Goal: Information Seeking & Learning: Learn about a topic

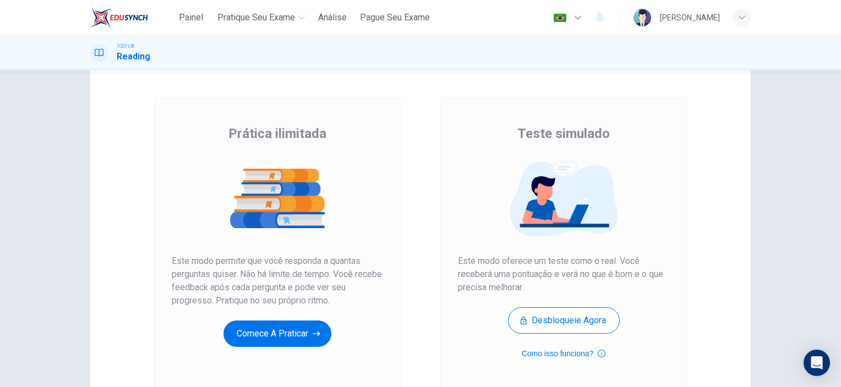
scroll to position [55, 0]
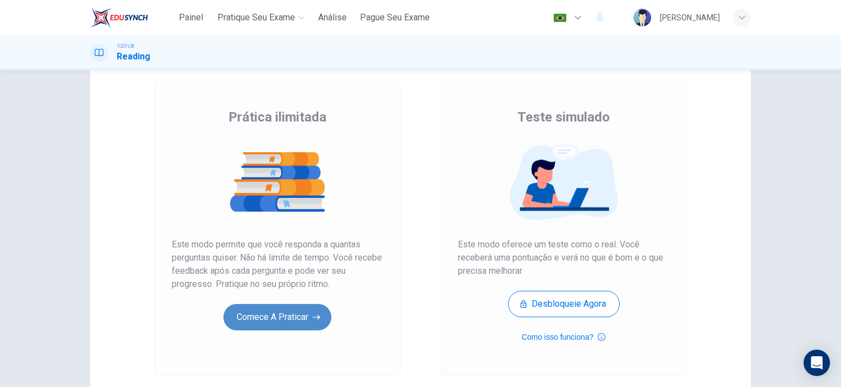
click at [286, 328] on button "Comece a praticar" at bounding box center [277, 317] width 108 height 26
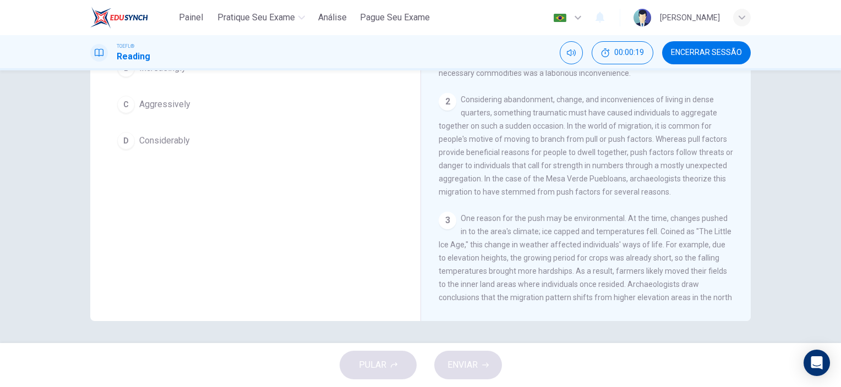
scroll to position [0, 0]
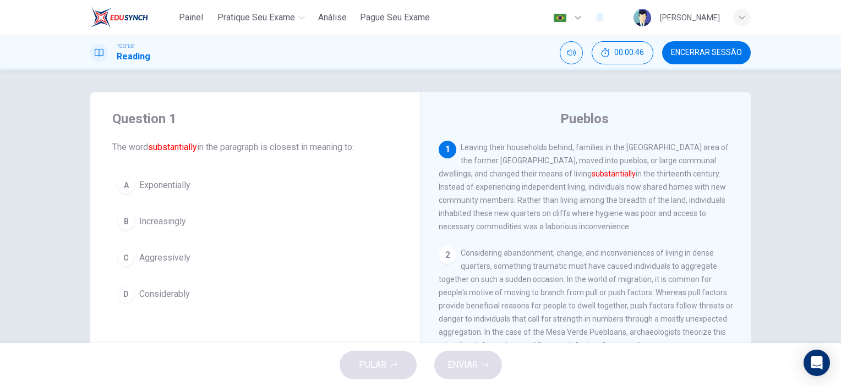
click at [147, 288] on span "Considerably" at bounding box center [164, 294] width 51 height 13
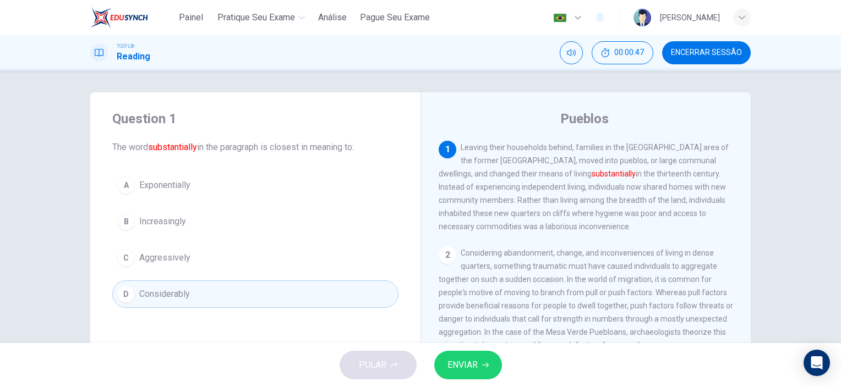
click at [464, 374] on button "ENVIAR" at bounding box center [468, 365] width 68 height 29
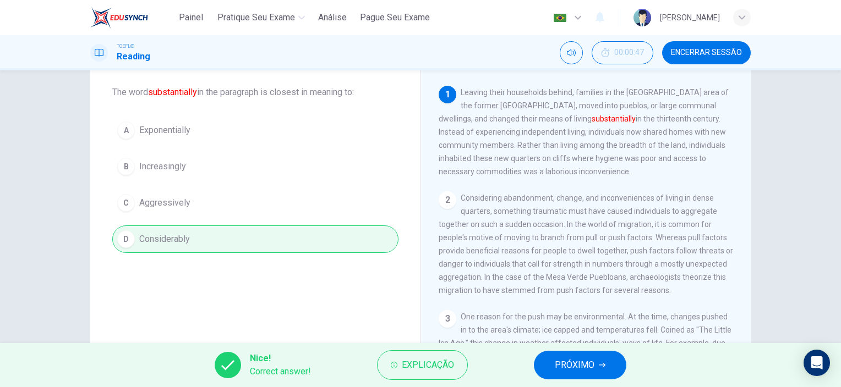
scroll to position [110, 0]
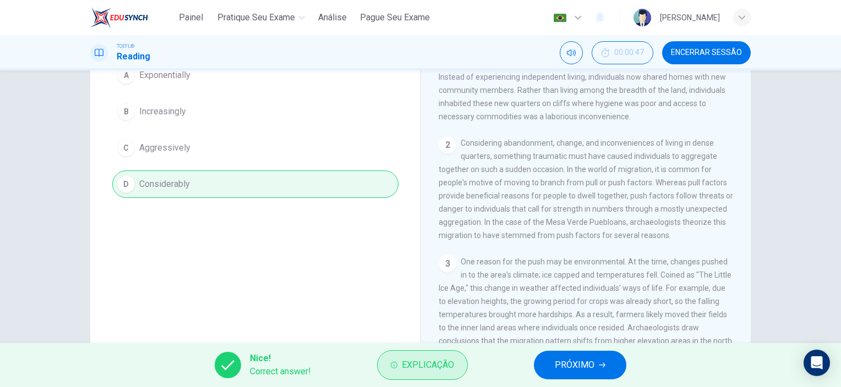
click at [414, 366] on span "Explicação" at bounding box center [428, 365] width 52 height 15
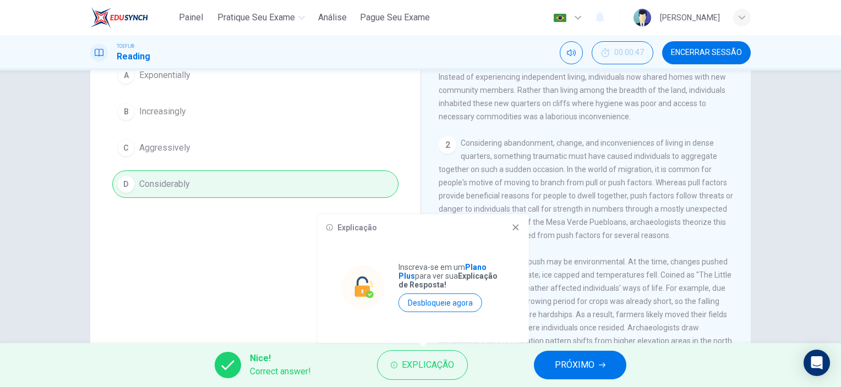
click at [512, 230] on icon at bounding box center [515, 227] width 9 height 9
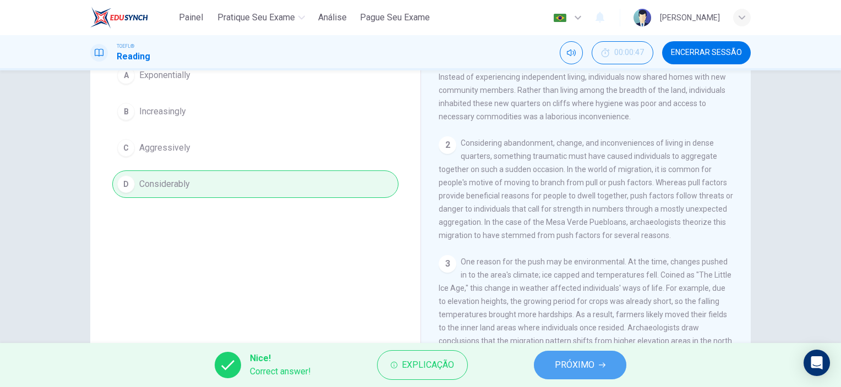
click at [570, 360] on span "PRÓXIMO" at bounding box center [575, 365] width 40 height 15
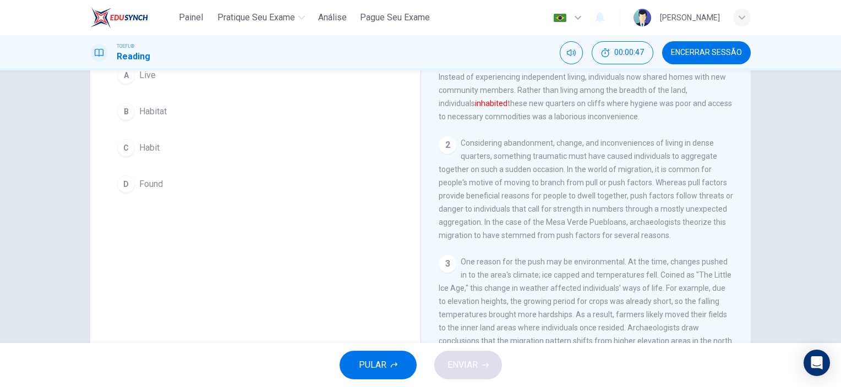
scroll to position [0, 0]
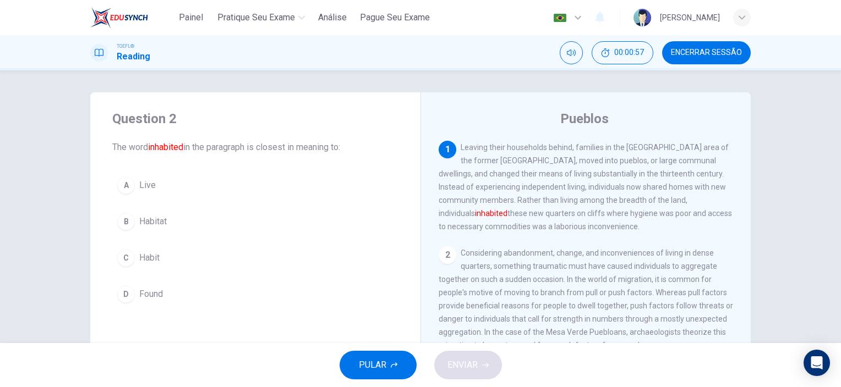
click at [142, 188] on span "Live" at bounding box center [147, 185] width 17 height 13
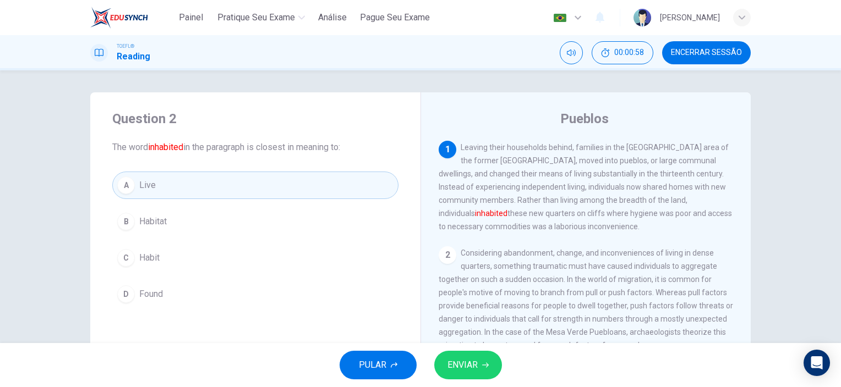
click at [468, 367] on span "ENVIAR" at bounding box center [462, 365] width 30 height 15
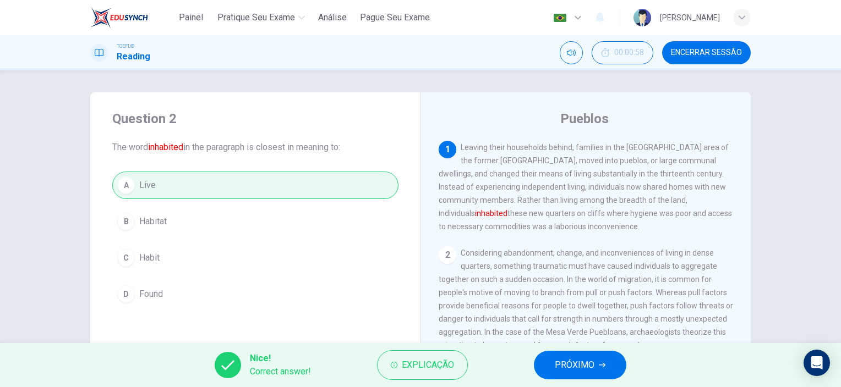
click at [583, 372] on span "PRÓXIMO" at bounding box center [575, 365] width 40 height 15
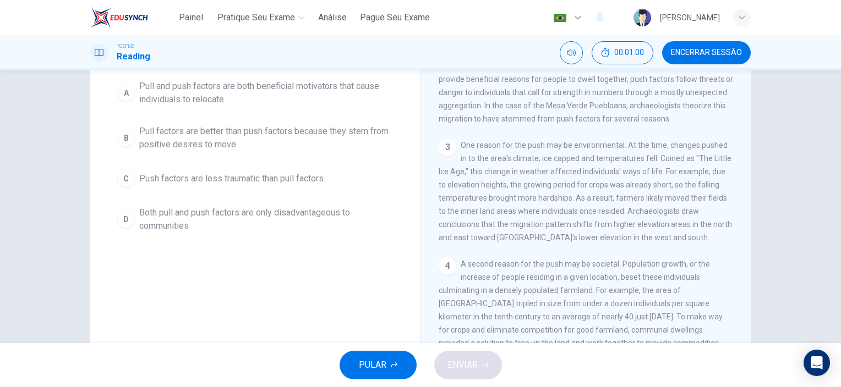
scroll to position [11, 0]
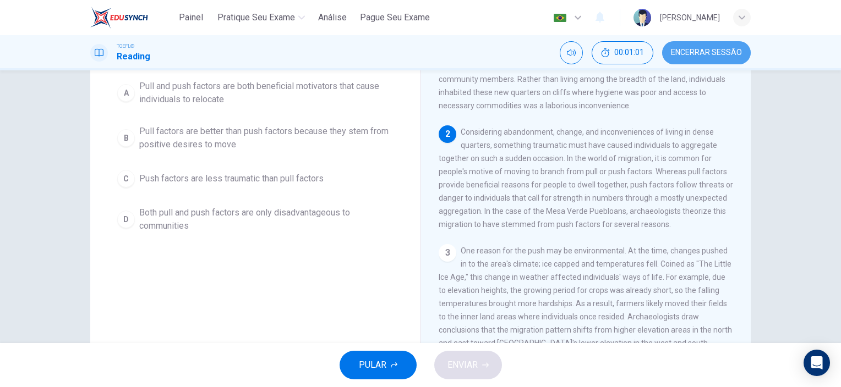
click at [735, 46] on button "Encerrar Sessão" at bounding box center [706, 52] width 89 height 23
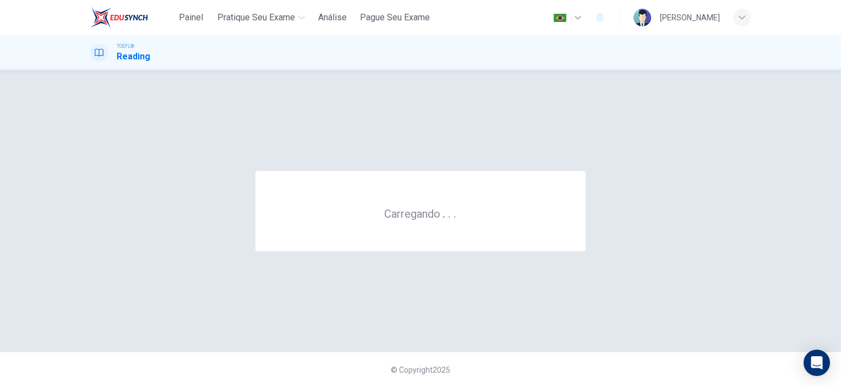
scroll to position [0, 0]
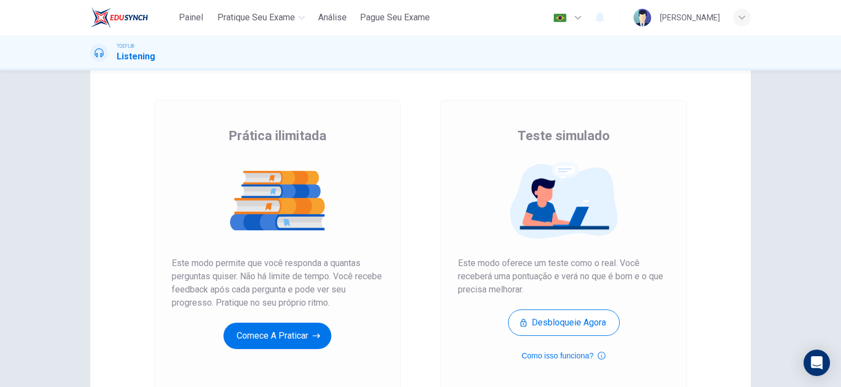
scroll to position [55, 0]
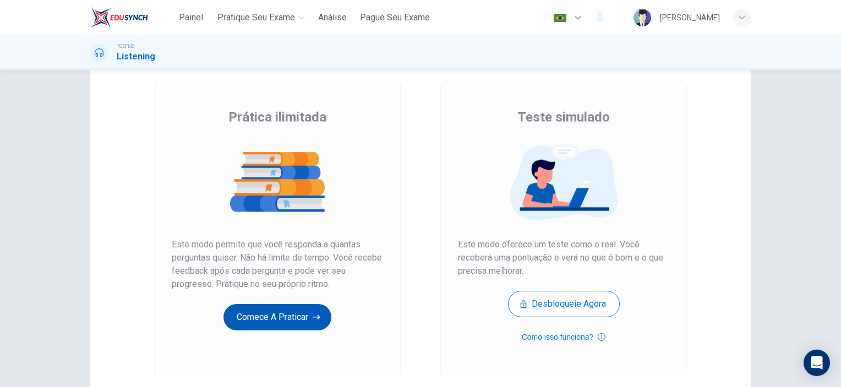
click at [278, 320] on button "Comece a praticar" at bounding box center [277, 317] width 108 height 26
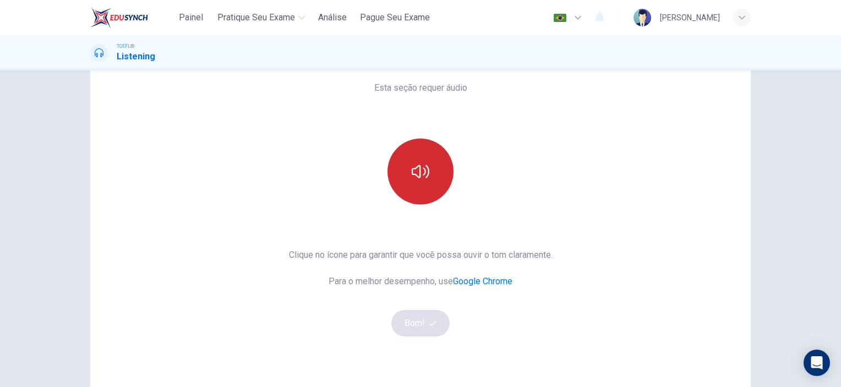
click at [436, 193] on button "button" at bounding box center [420, 172] width 66 height 66
click at [416, 189] on button "button" at bounding box center [420, 172] width 66 height 66
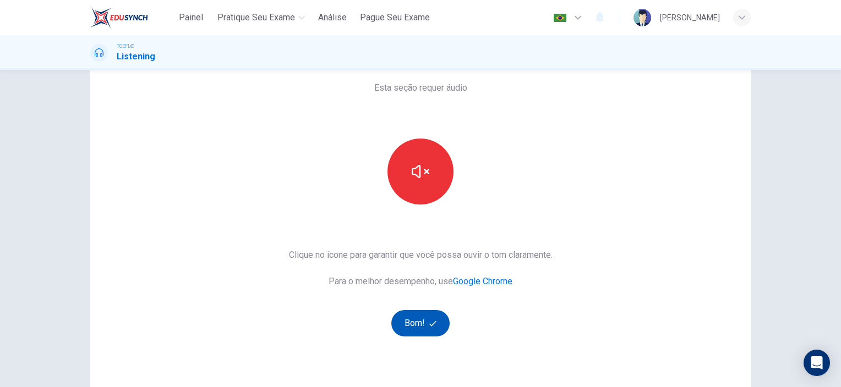
click at [429, 326] on icon "button" at bounding box center [432, 323] width 7 height 7
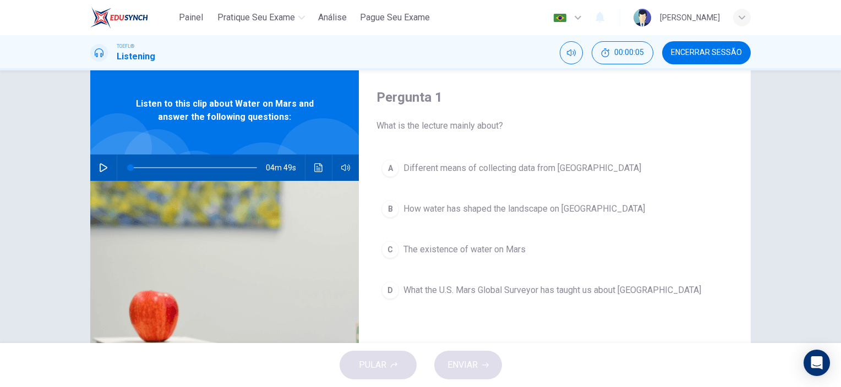
scroll to position [0, 0]
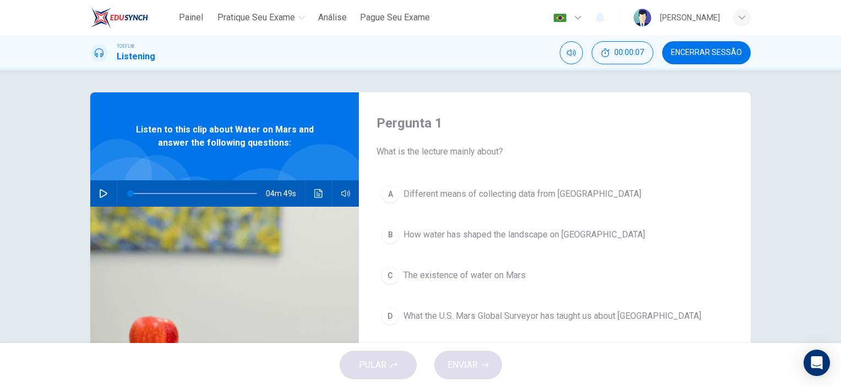
click at [108, 191] on button "button" at bounding box center [104, 193] width 18 height 26
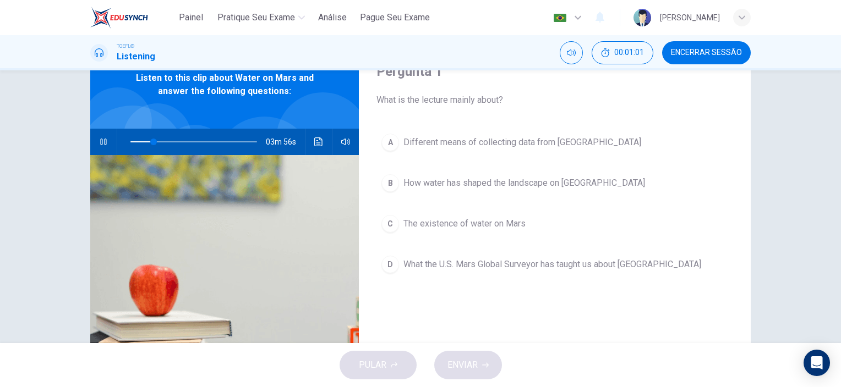
scroll to position [52, 0]
click at [618, 267] on span "What the U.S. Mars Global Surveyor has taught us about Mars" at bounding box center [552, 263] width 298 height 13
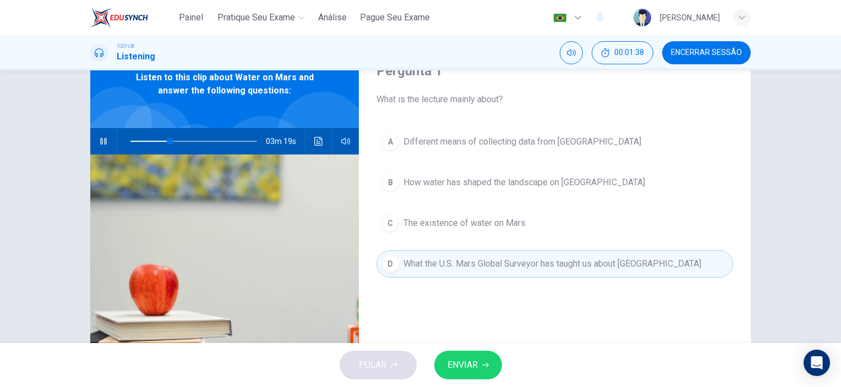
click at [471, 221] on span "The existence of water on Mars" at bounding box center [464, 223] width 122 height 13
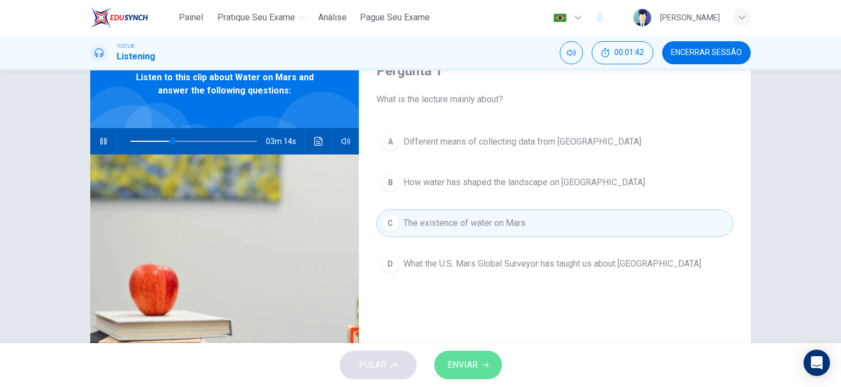
click at [474, 356] on button "ENVIAR" at bounding box center [468, 365] width 68 height 29
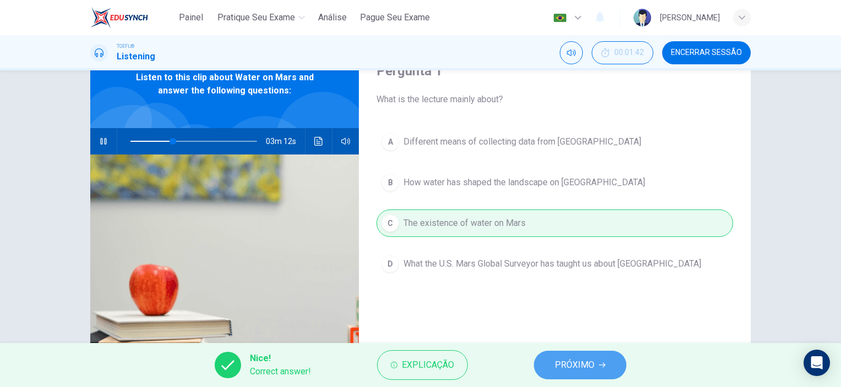
click at [573, 373] on button "PRÓXIMO" at bounding box center [580, 365] width 92 height 29
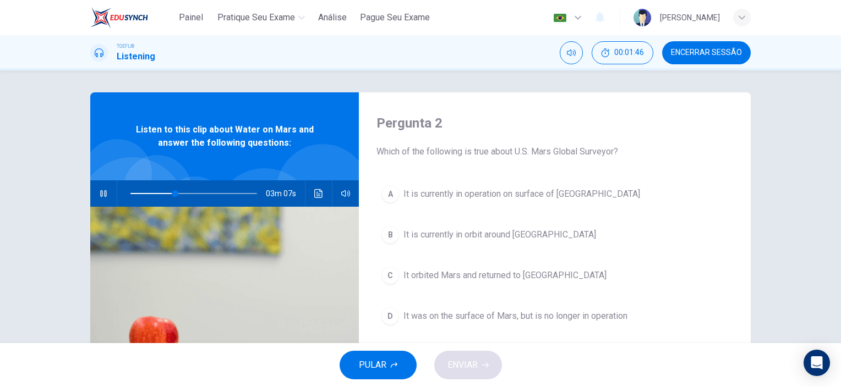
scroll to position [55, 0]
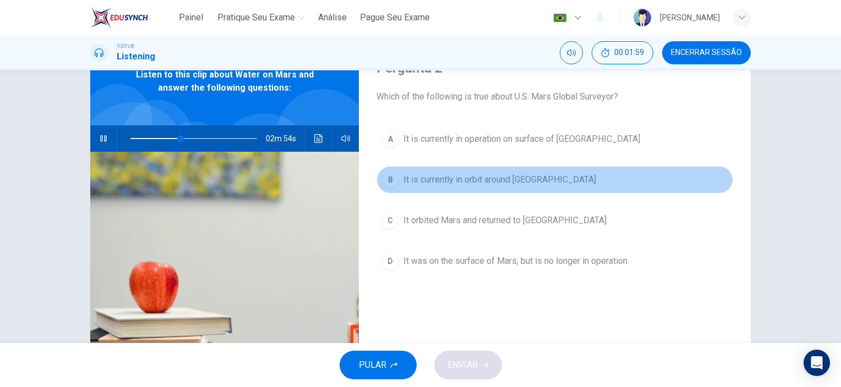
click at [498, 183] on span "It is currently in orbit around Mars" at bounding box center [499, 179] width 193 height 13
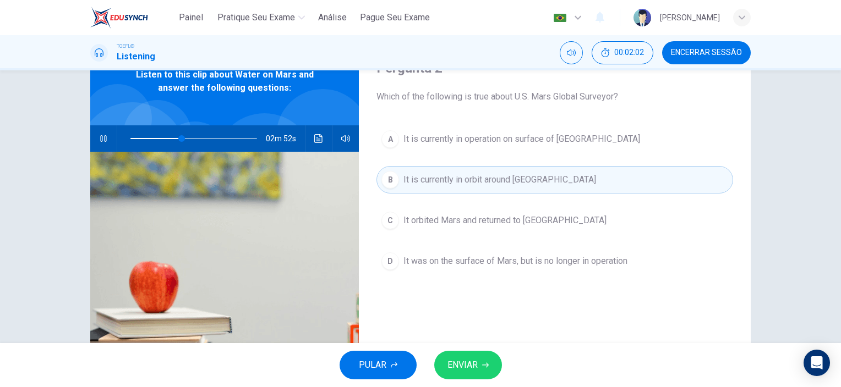
click at [496, 358] on button "ENVIAR" at bounding box center [468, 365] width 68 height 29
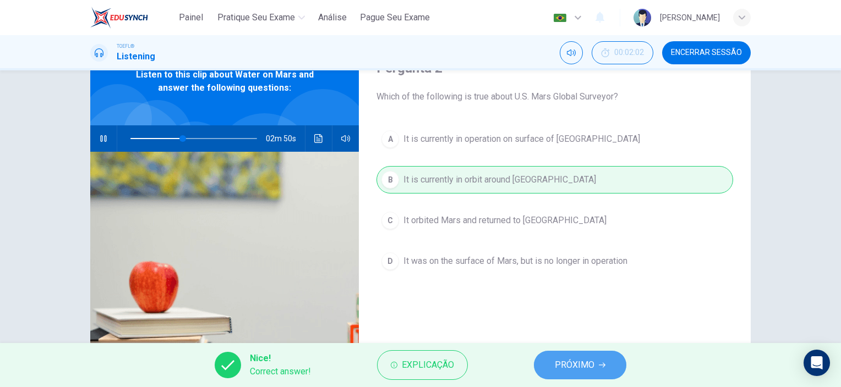
click at [588, 359] on span "PRÓXIMO" at bounding box center [575, 365] width 40 height 15
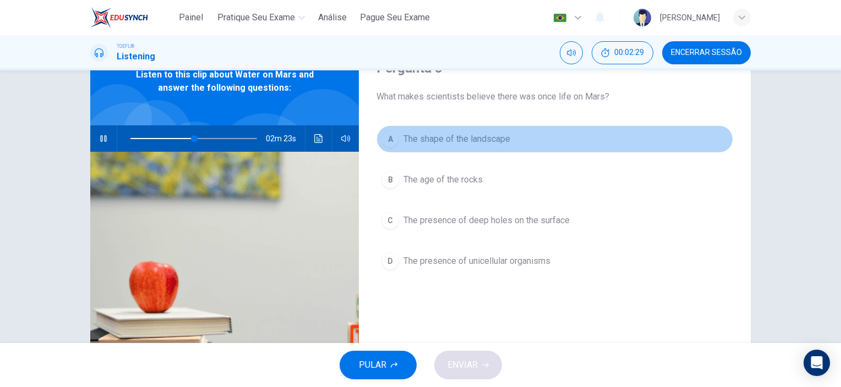
click at [473, 141] on span "The shape of the landscape" at bounding box center [456, 139] width 107 height 13
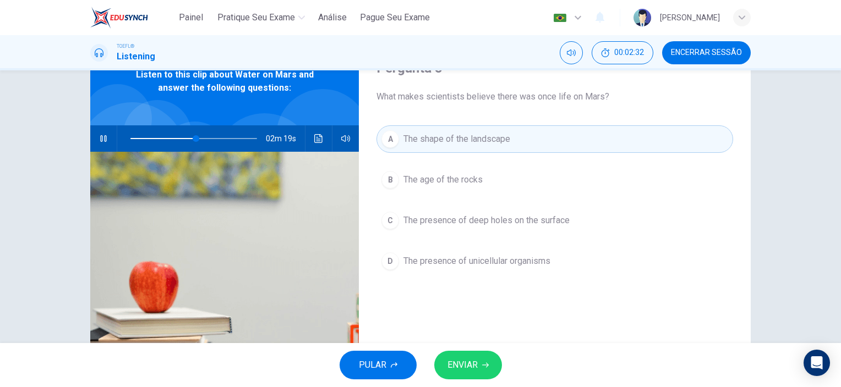
click at [457, 372] on span "ENVIAR" at bounding box center [462, 365] width 30 height 15
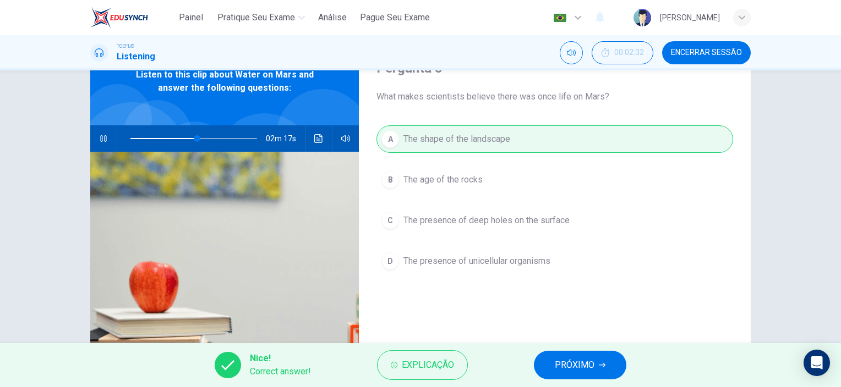
click at [592, 363] on span "PRÓXIMO" at bounding box center [575, 365] width 40 height 15
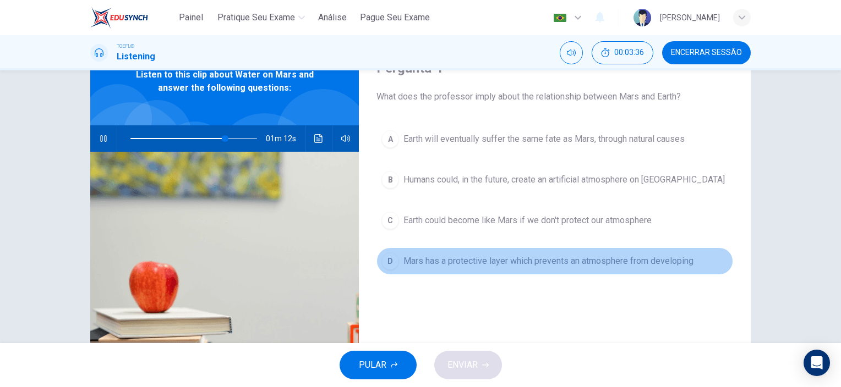
click at [547, 265] on span "Mars has a protective layer which prevents an atmosphere from developing" at bounding box center [548, 261] width 290 height 13
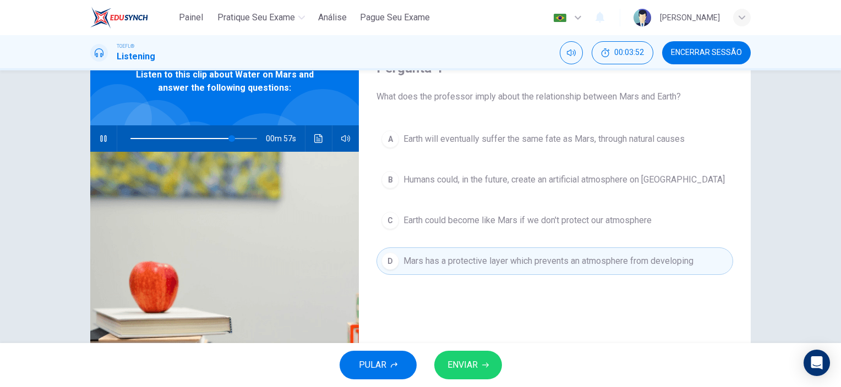
click at [424, 179] on span "Humans could, in the future, create an artificial atmosphere on Mars" at bounding box center [563, 179] width 321 height 13
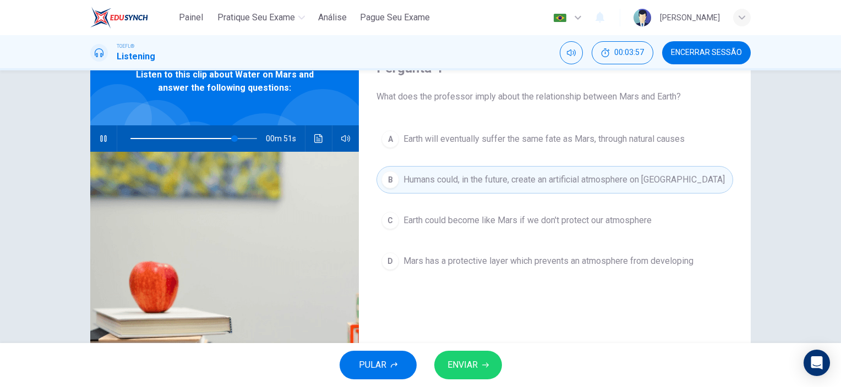
click at [624, 140] on span "Earth will eventually suffer the same fate as Mars, through natural causes" at bounding box center [543, 139] width 281 height 13
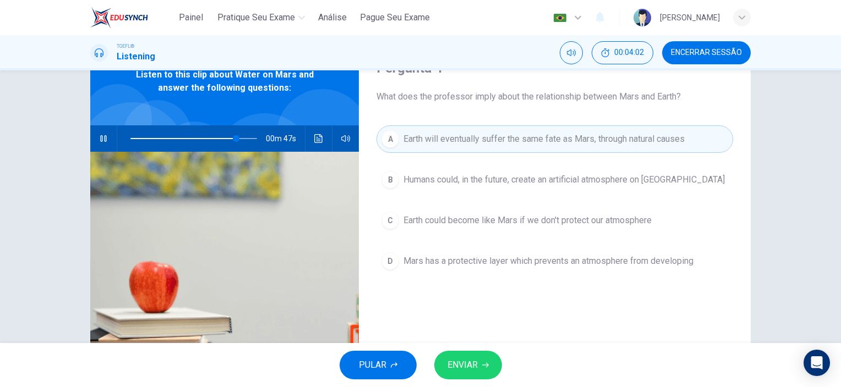
click at [658, 221] on button "C Earth could become like Mars if we don't protect our atmosphere" at bounding box center [554, 221] width 356 height 28
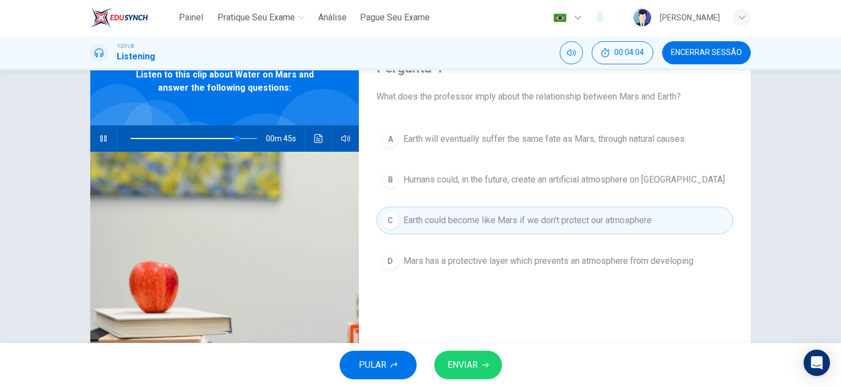
click at [495, 354] on button "ENVIAR" at bounding box center [468, 365] width 68 height 29
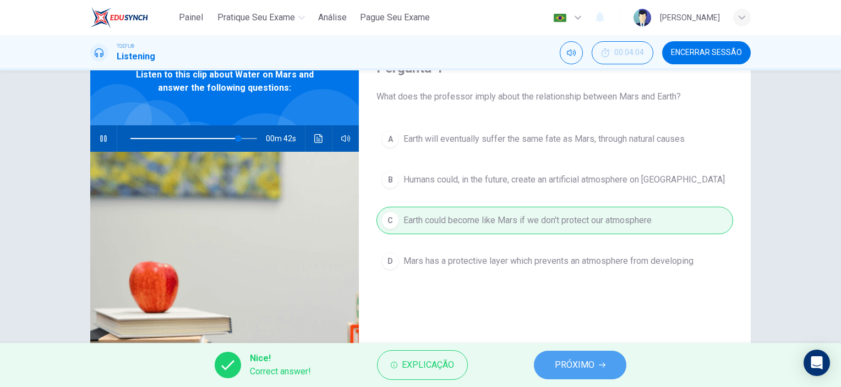
click at [604, 374] on button "PRÓXIMO" at bounding box center [580, 365] width 92 height 29
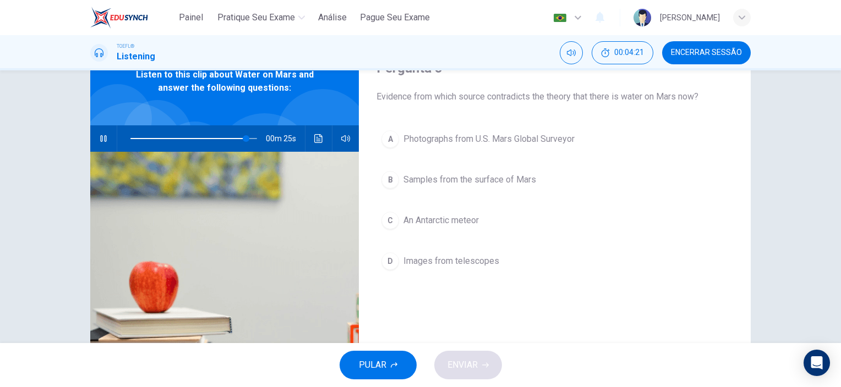
click at [480, 223] on button "C An Antarctic meteor" at bounding box center [554, 221] width 356 height 28
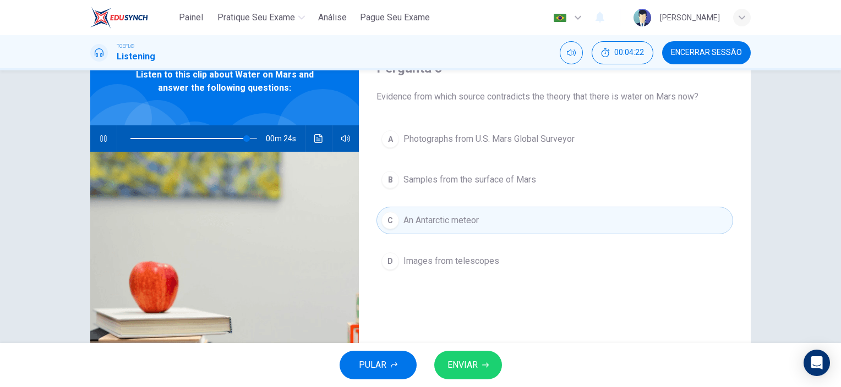
click at [480, 359] on button "ENVIAR" at bounding box center [468, 365] width 68 height 29
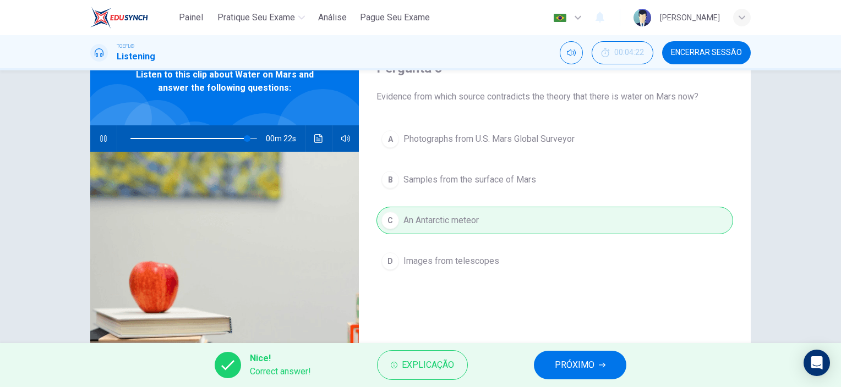
click at [596, 353] on button "PRÓXIMO" at bounding box center [580, 365] width 92 height 29
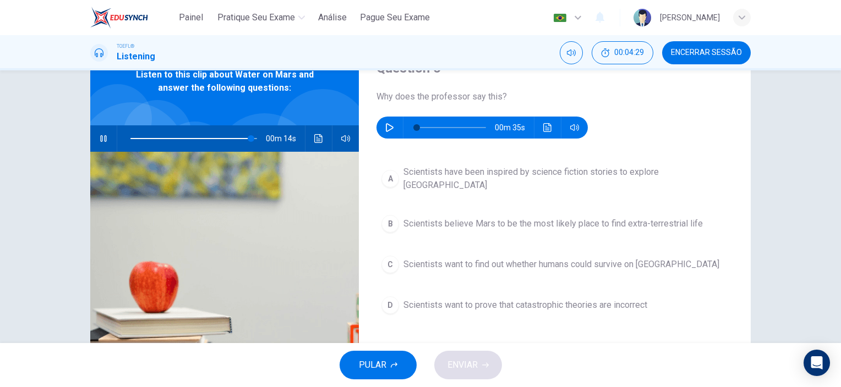
click at [103, 143] on button "button" at bounding box center [104, 138] width 18 height 26
type input "95"
click at [386, 130] on icon "button" at bounding box center [390, 127] width 8 height 9
type input "60"
click at [591, 258] on span "Scientists want to find out whether humans could survive on Mars" at bounding box center [561, 264] width 316 height 13
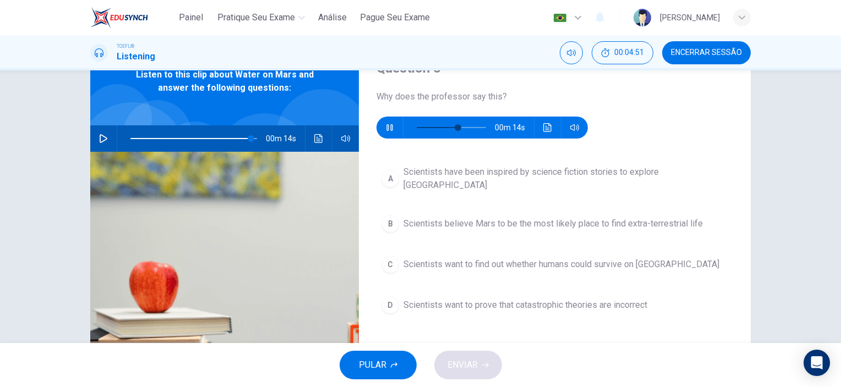
type input "95"
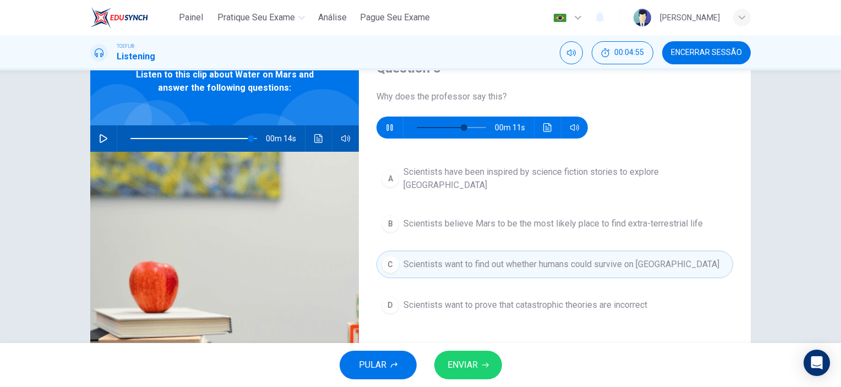
type input "71"
click at [486, 363] on icon "button" at bounding box center [485, 365] width 7 height 5
type input "95"
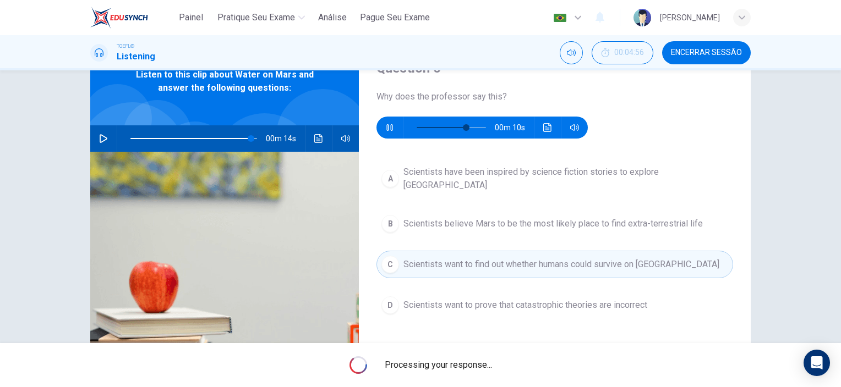
type input "74"
type input "95"
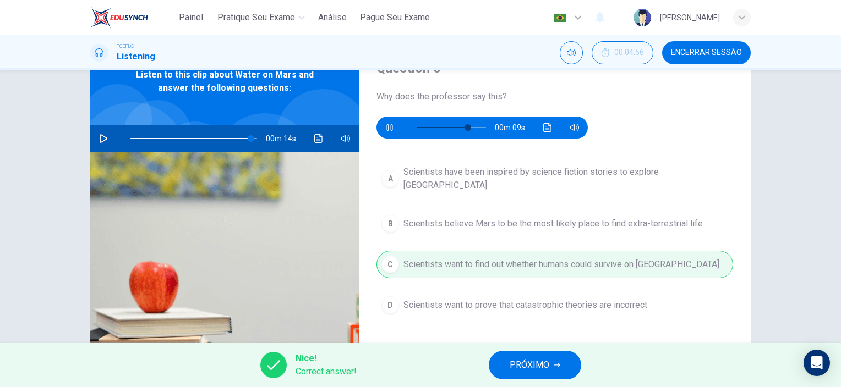
type input "77"
click at [508, 356] on button "PRÓXIMO" at bounding box center [534, 365] width 92 height 29
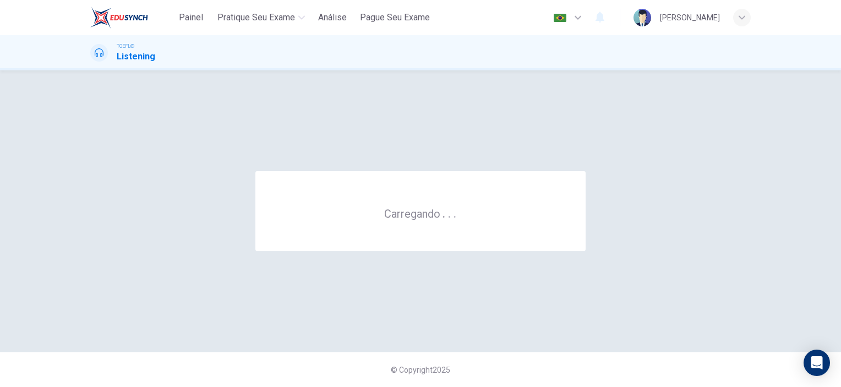
scroll to position [0, 0]
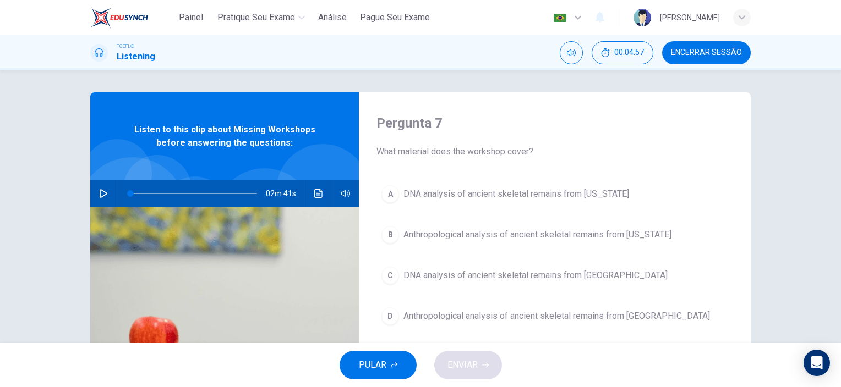
click at [715, 45] on button "Encerrar Sessão" at bounding box center [706, 52] width 89 height 23
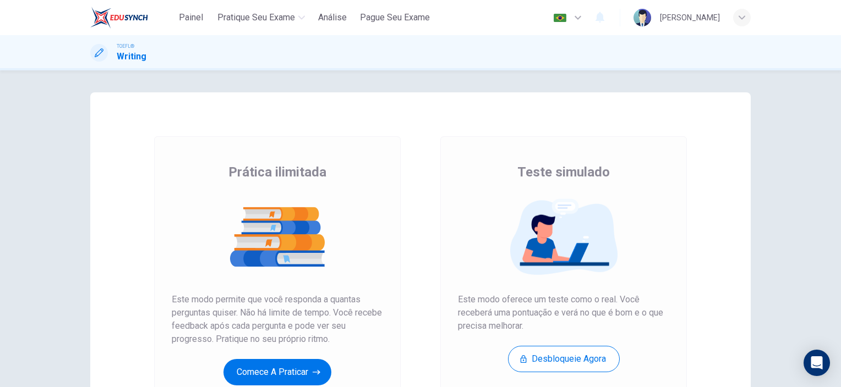
scroll to position [110, 0]
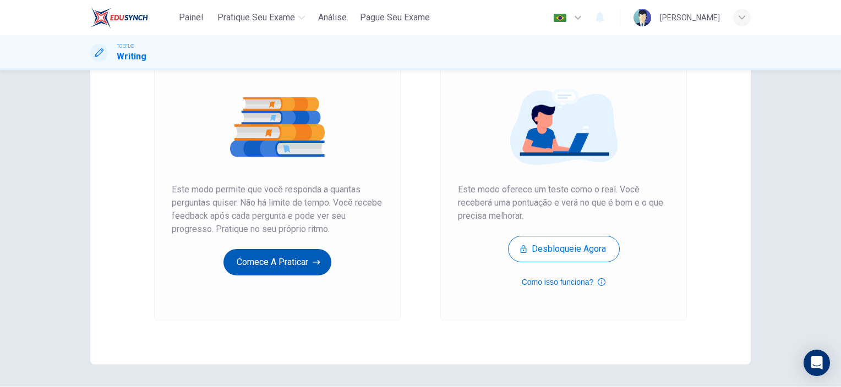
click at [290, 252] on button "Comece a praticar" at bounding box center [277, 262] width 108 height 26
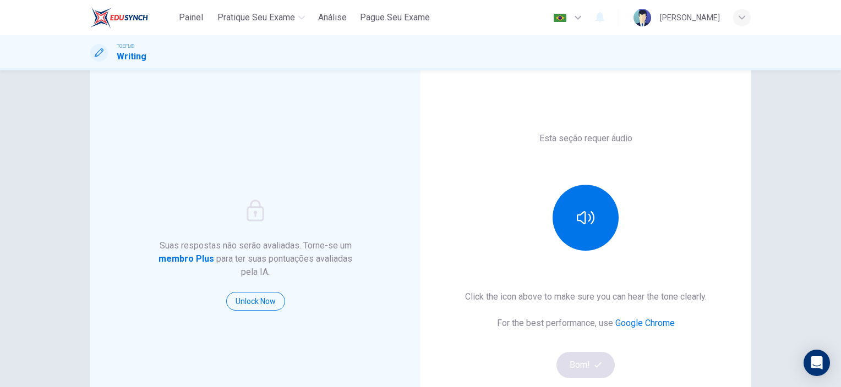
scroll to position [55, 0]
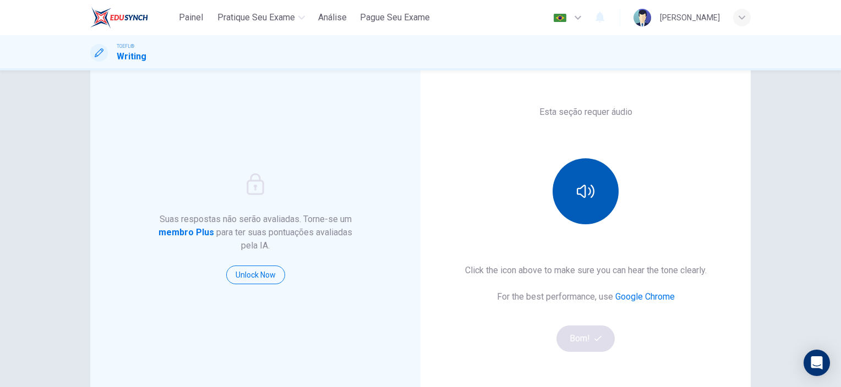
drag, startPoint x: 581, startPoint y: 207, endPoint x: 590, endPoint y: 211, distance: 10.3
click at [581, 207] on button "button" at bounding box center [585, 191] width 66 height 66
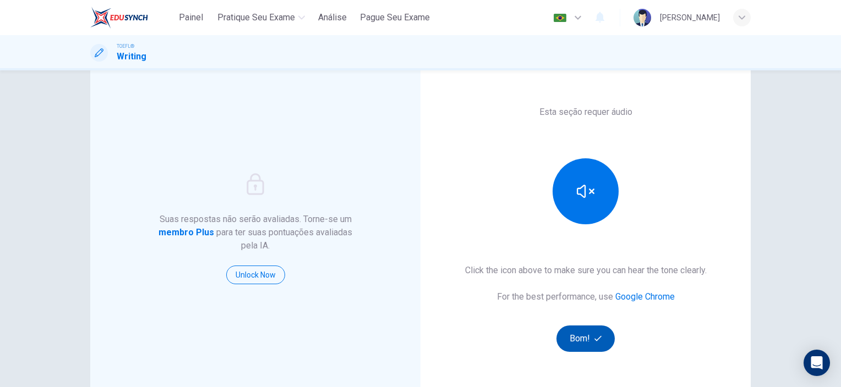
click at [585, 344] on button "Bom!" at bounding box center [585, 339] width 59 height 26
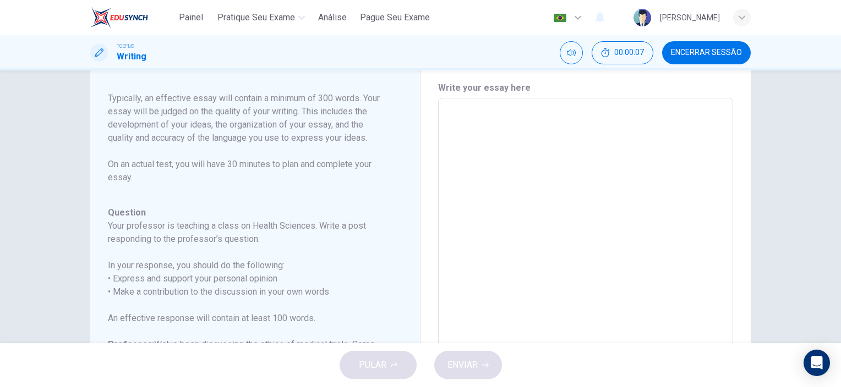
scroll to position [0, 0]
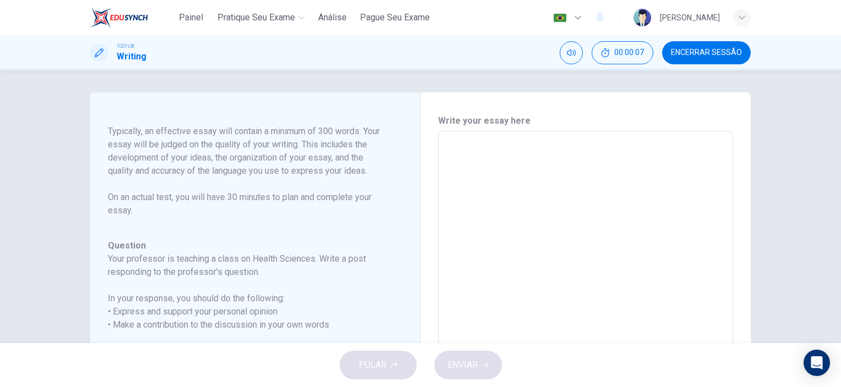
click at [466, 235] on textarea at bounding box center [585, 314] width 279 height 349
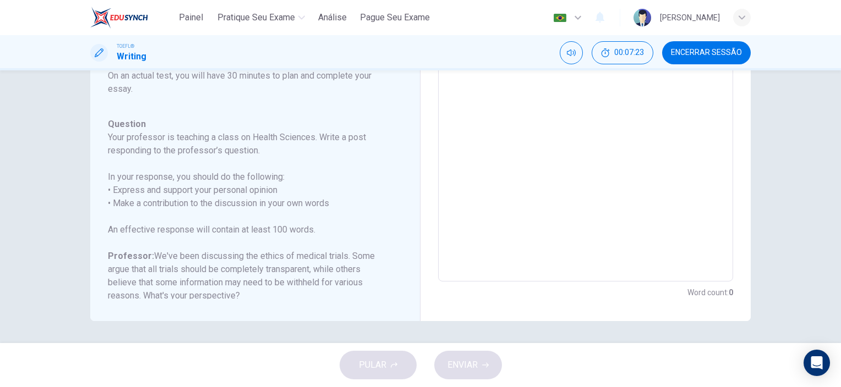
scroll to position [95, 0]
